Goal: Information Seeking & Learning: Learn about a topic

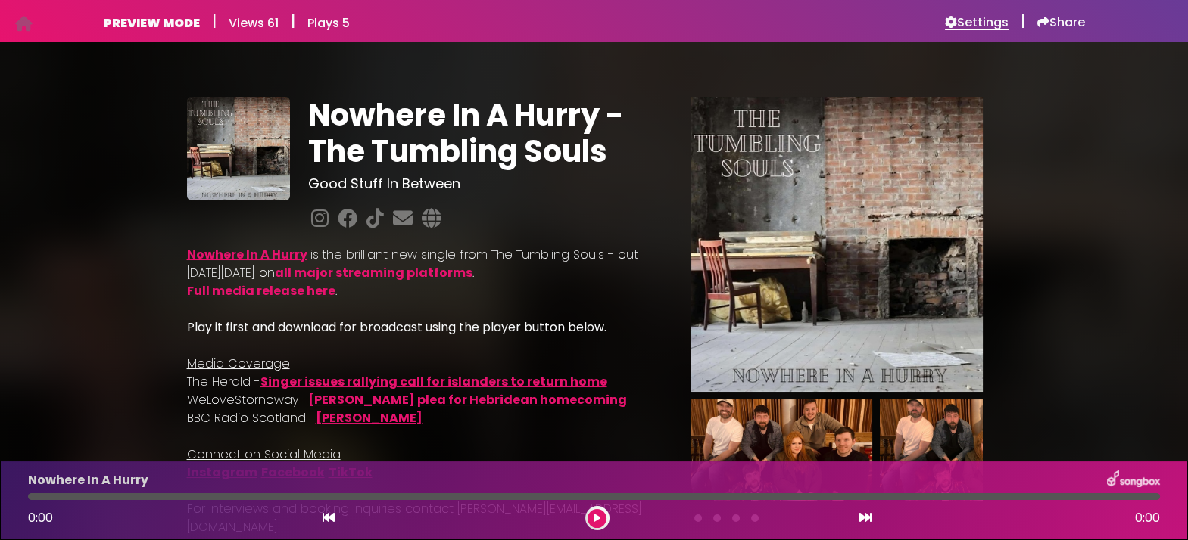
click at [974, 20] on h6 "Settings" at bounding box center [977, 22] width 64 height 15
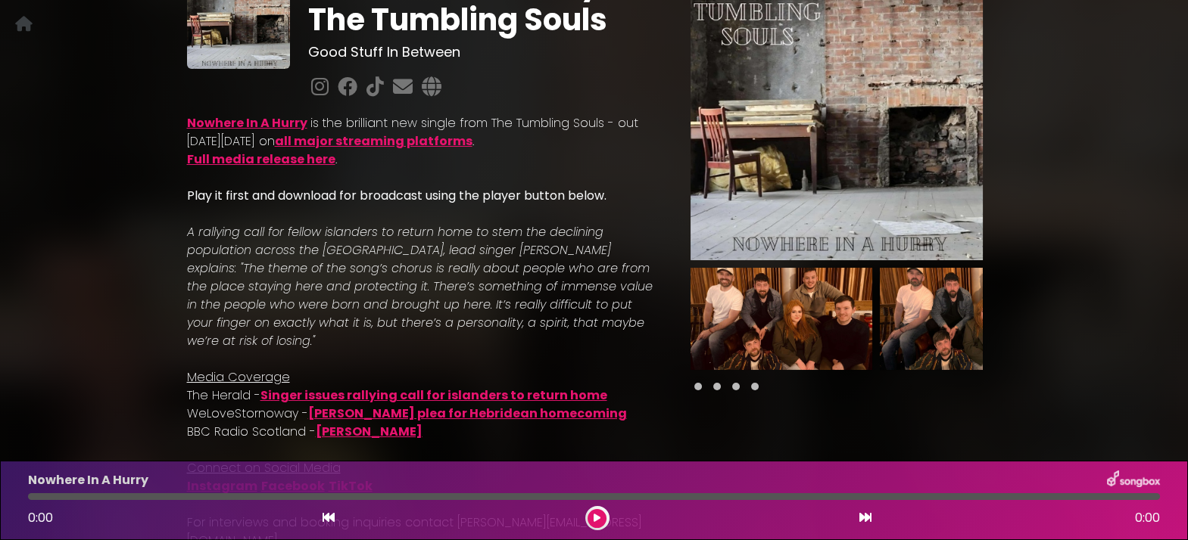
scroll to position [126, 0]
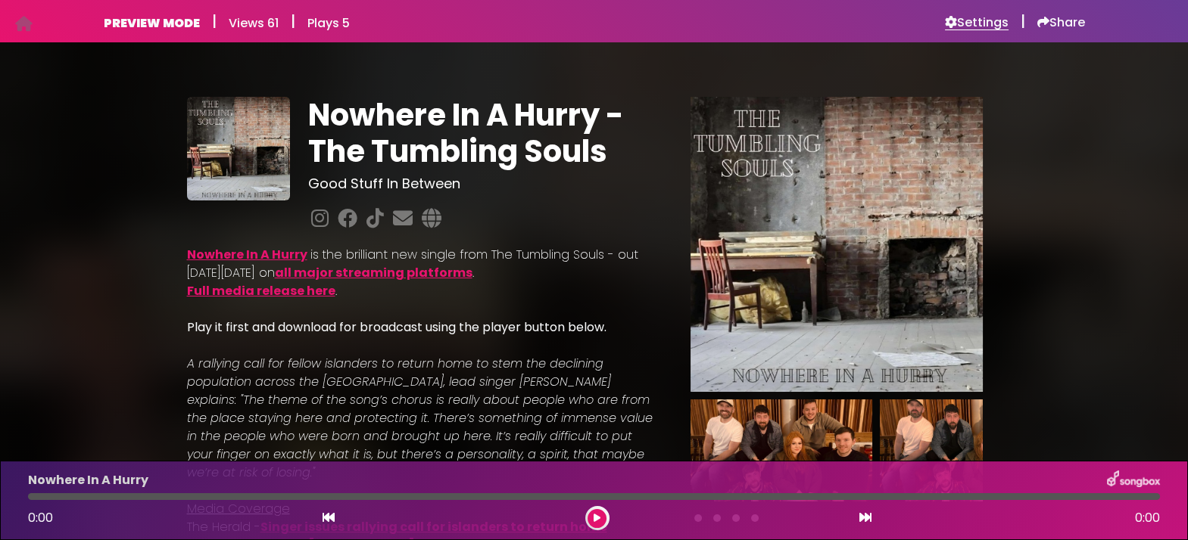
click at [971, 21] on h6 "Settings" at bounding box center [977, 22] width 64 height 15
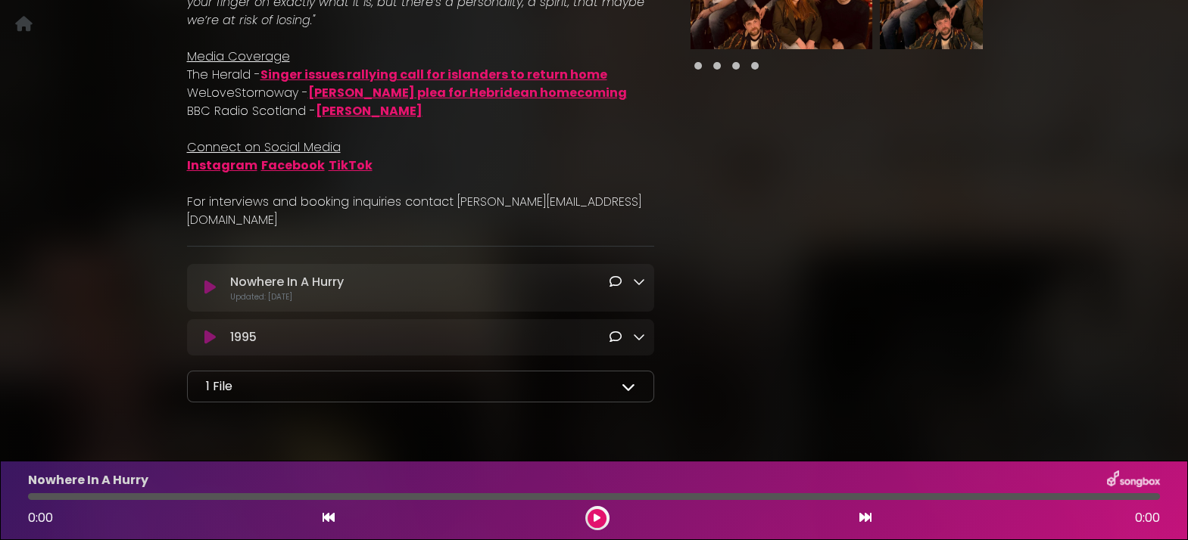
scroll to position [471, 0]
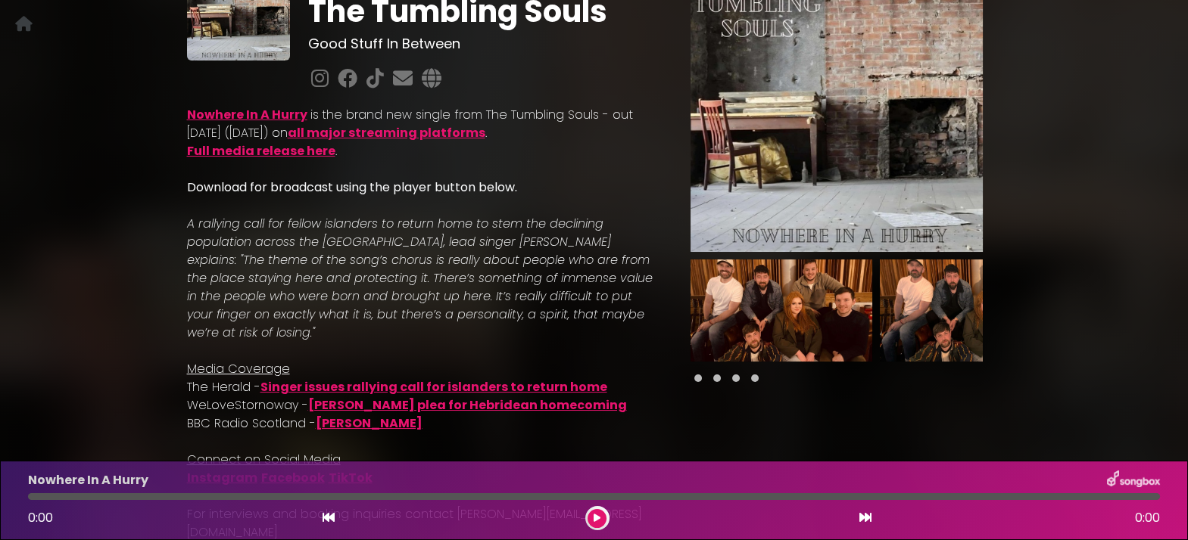
scroll to position [141, 0]
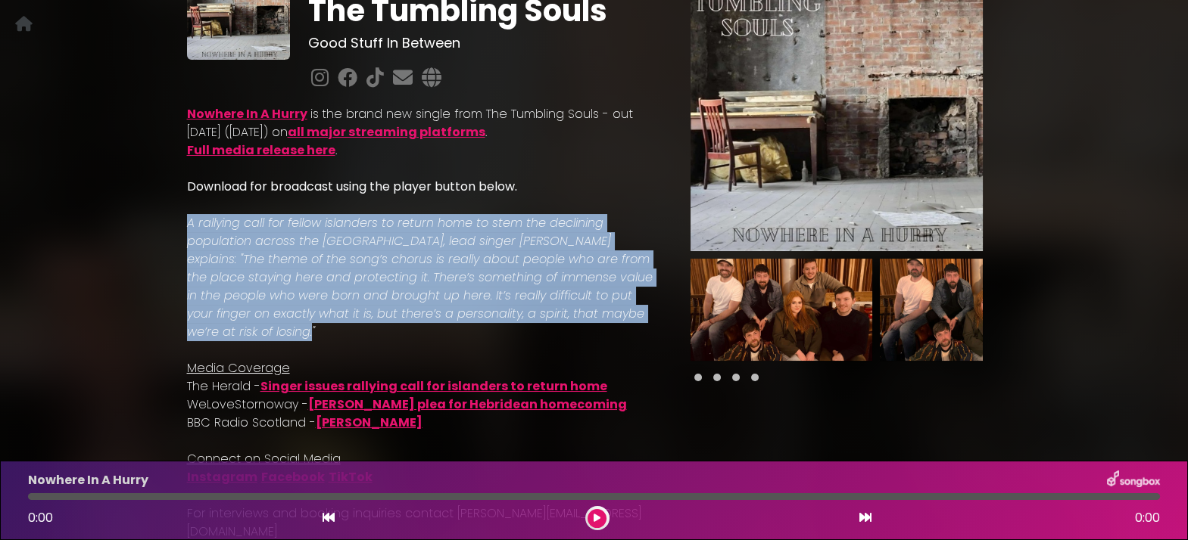
drag, startPoint x: 285, startPoint y: 328, endPoint x: 182, endPoint y: 219, distance: 149.9
click at [182, 219] on div "Nowhere In A Hurry is the brand new single from The Tumbling Souls - out today …" at bounding box center [421, 317] width 486 height 448
copy em "A rallying call for fellow islanders to return home to stem the declining popul…"
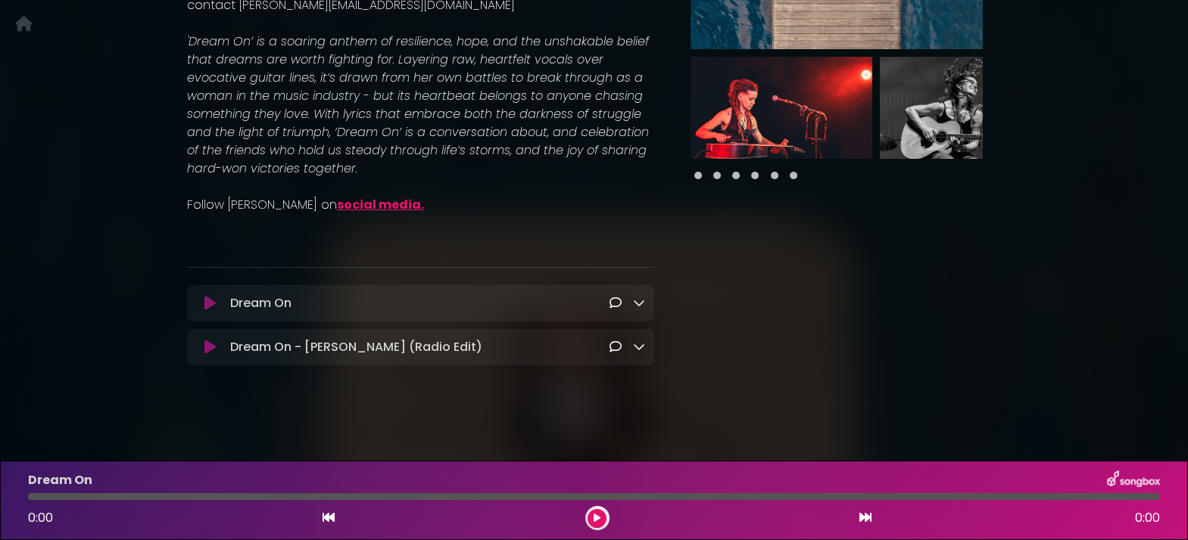
scroll to position [145, 0]
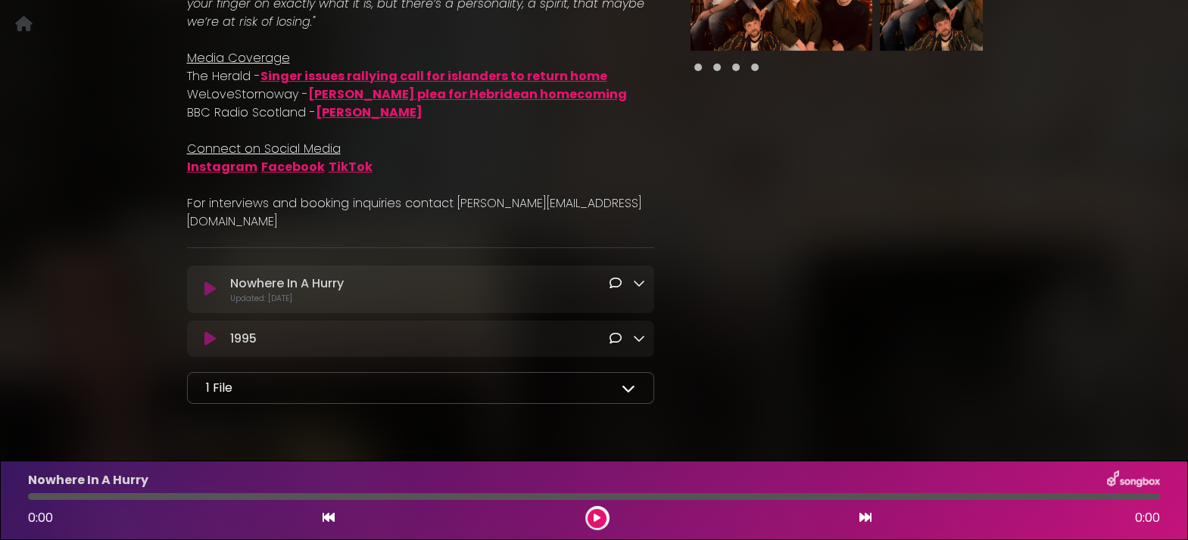
scroll to position [471, 0]
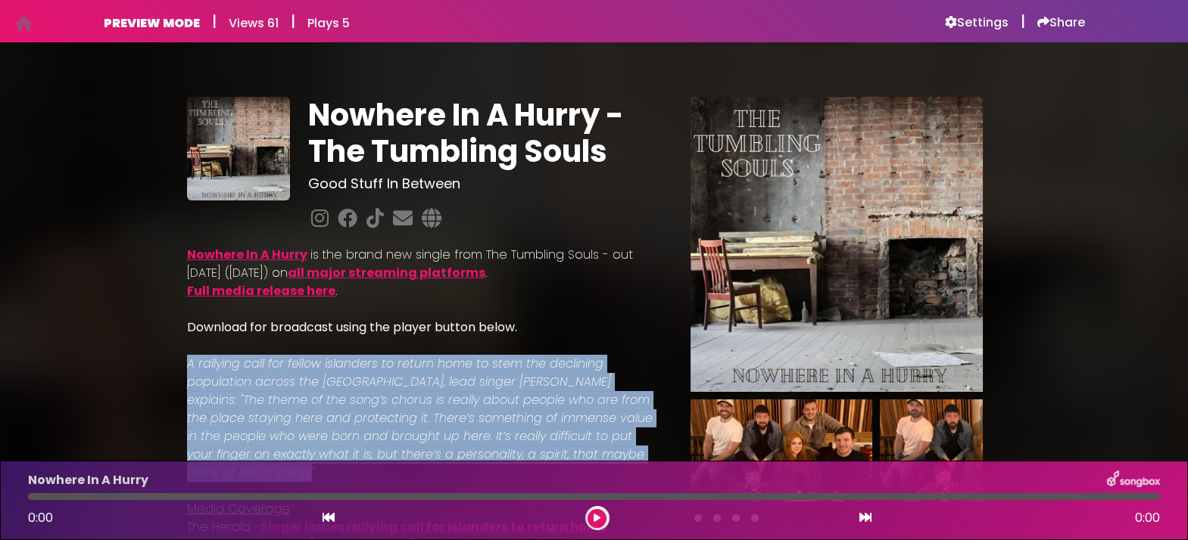
scroll to position [141, 0]
